Goal: Task Accomplishment & Management: Complete application form

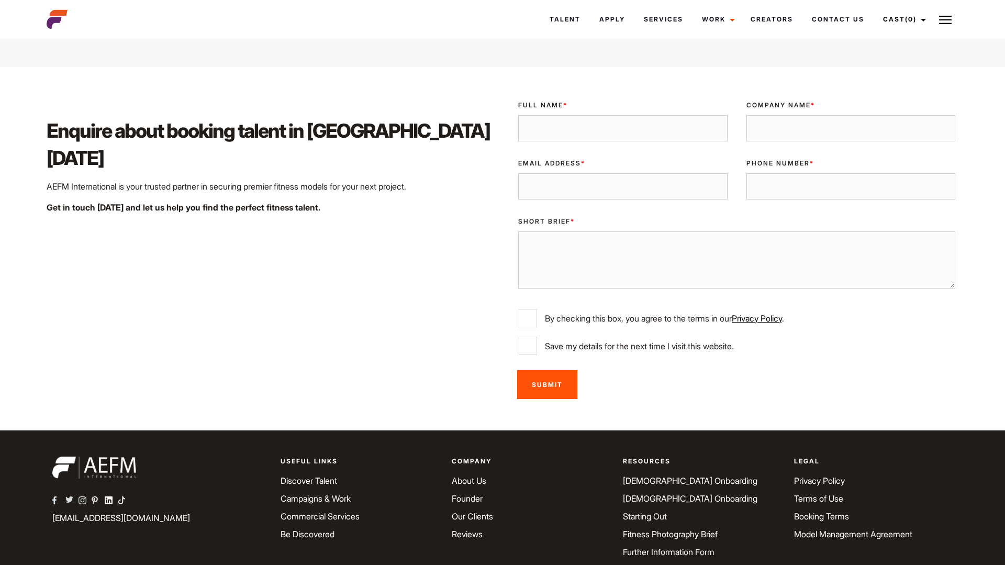
scroll to position [1618, 0]
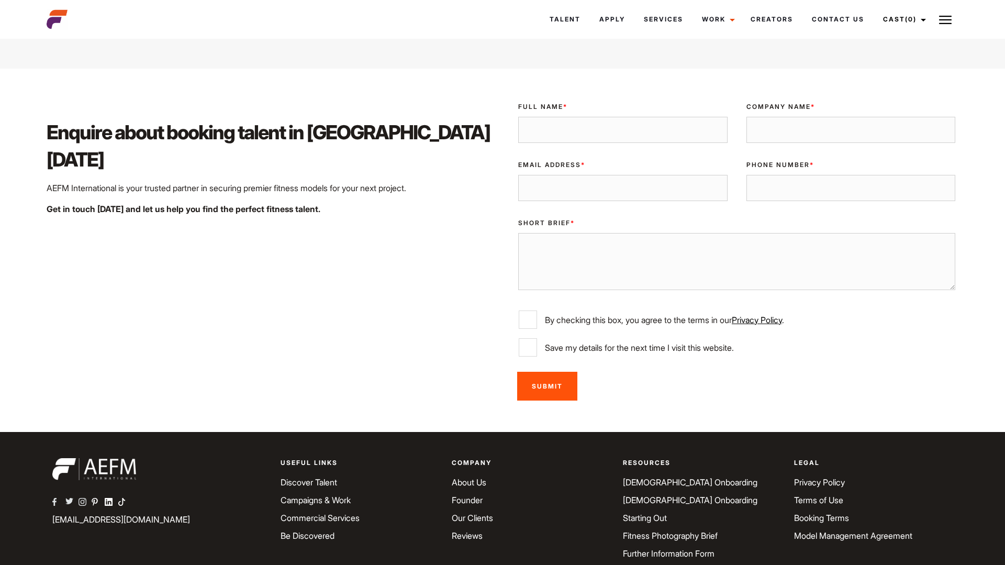
click at [593, 133] on input "Full Name *" at bounding box center [622, 130] width 209 height 26
type input "[PERSON_NAME]"
click at [755, 135] on input "Company Name *" at bounding box center [850, 130] width 209 height 26
type input "E"
type input "Eden Na"
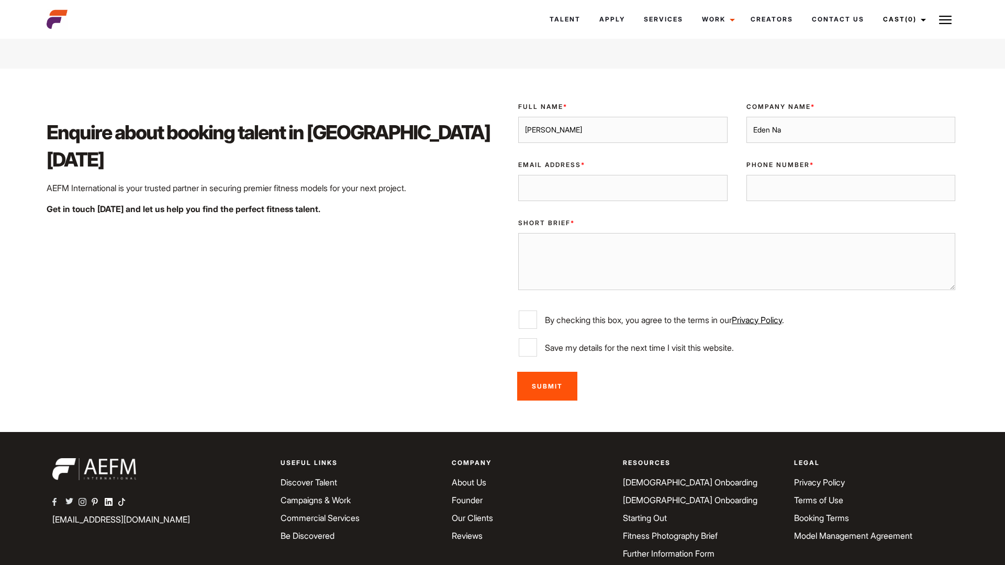
click at [665, 198] on input "Email Address *" at bounding box center [622, 188] width 209 height 26
type input "[EMAIL_ADDRESS][DOMAIN_NAME]"
click at [798, 201] on input "Phone Number *" at bounding box center [850, 188] width 209 height 26
type input "0493857550"
click at [679, 261] on textarea "Short Brief *" at bounding box center [736, 261] width 437 height 57
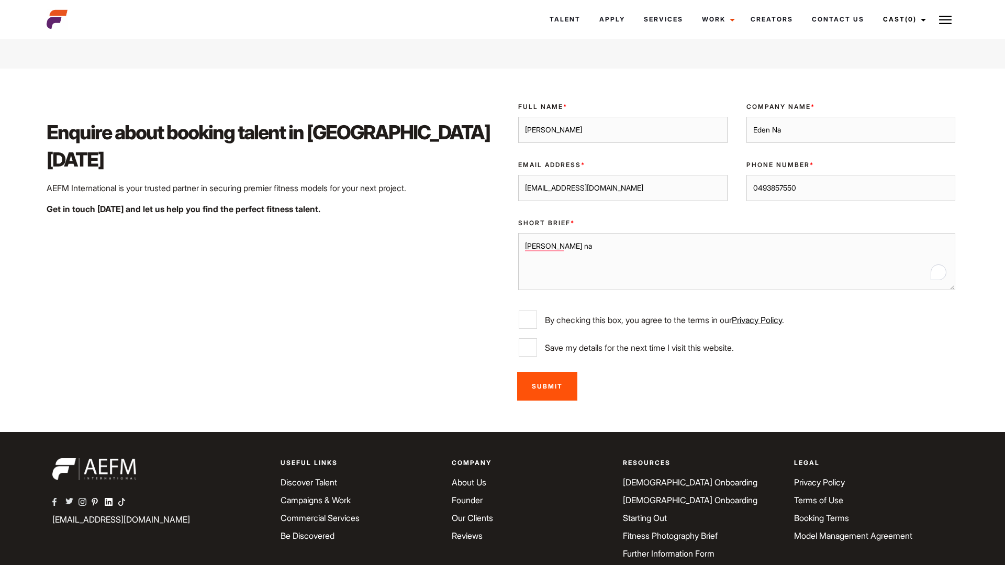
type textarea "[PERSON_NAME] na"
click at [536, 329] on input "By checking this box, you agree to the terms in our Privacy Policy ." at bounding box center [528, 319] width 18 height 18
checkbox input "true"
click at [531, 356] on input "Save my details for the next time I visit this website." at bounding box center [528, 347] width 18 height 18
click at [532, 356] on input "Save my details for the next time I visit this website." at bounding box center [528, 347] width 18 height 18
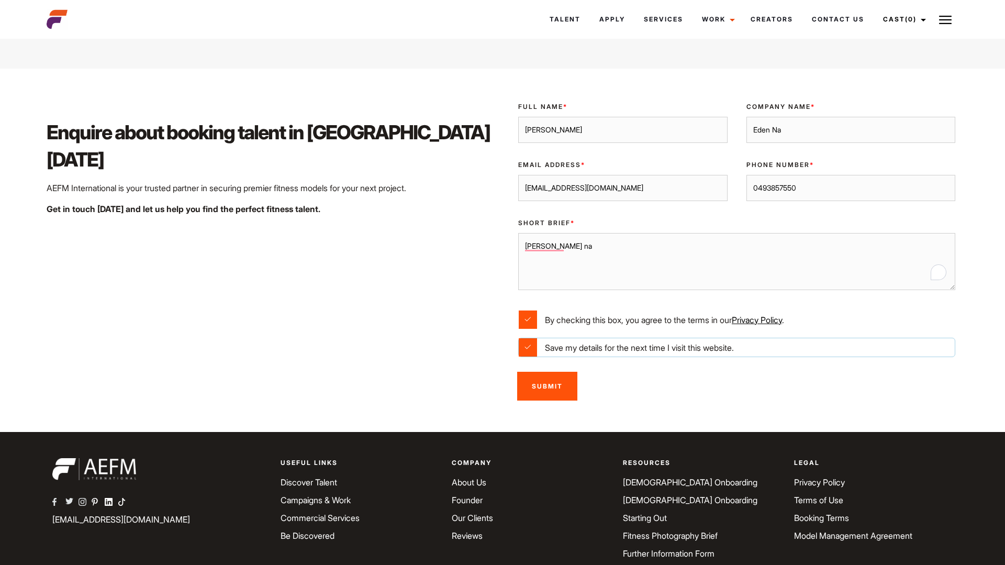
checkbox input "false"
click at [547, 399] on input "Submit" at bounding box center [547, 385] width 60 height 29
